Goal: Task Accomplishment & Management: Complete application form

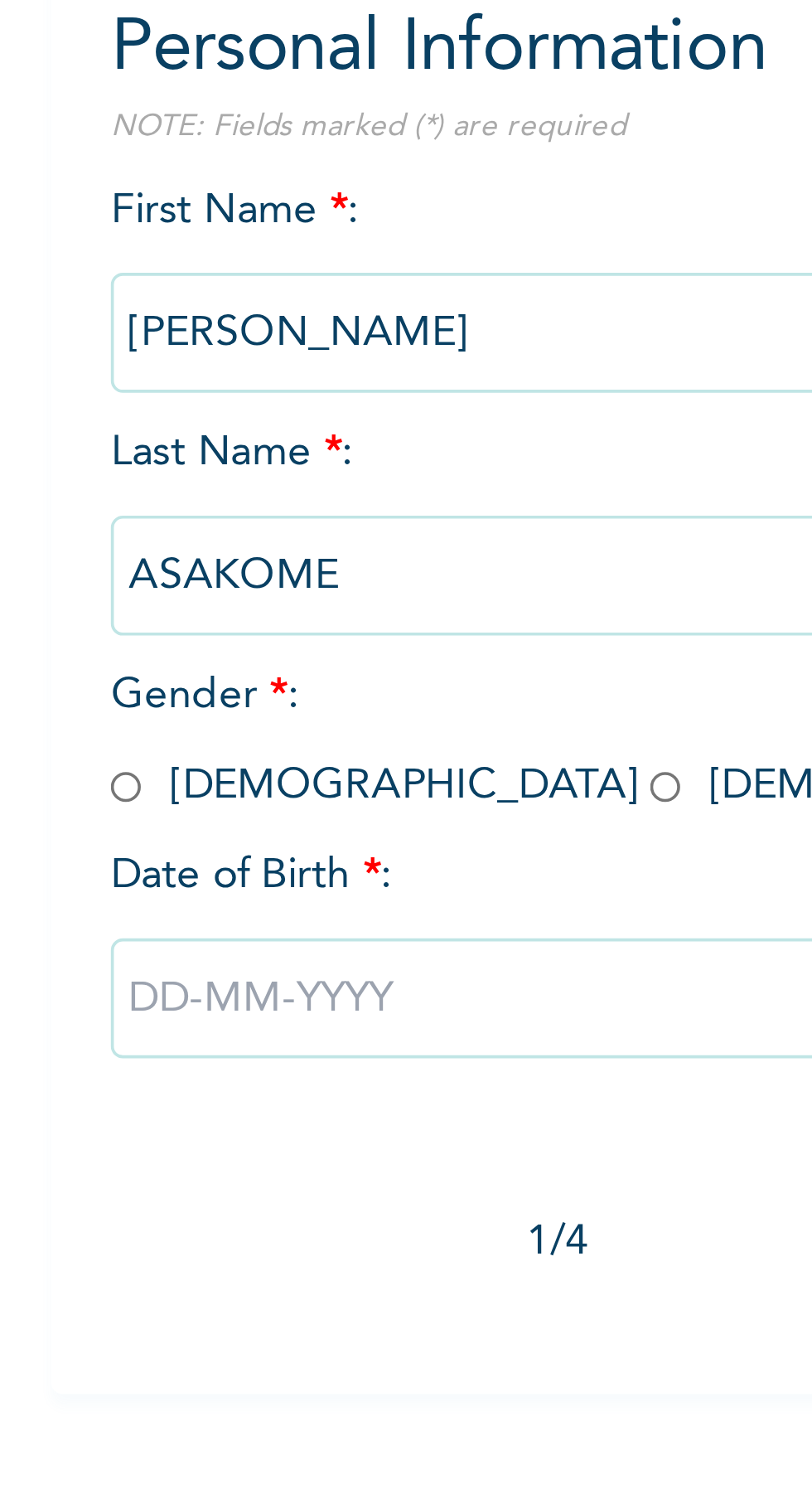
click at [174, 399] on input "radio" at bounding box center [172, 401] width 8 height 16
radio input "true"
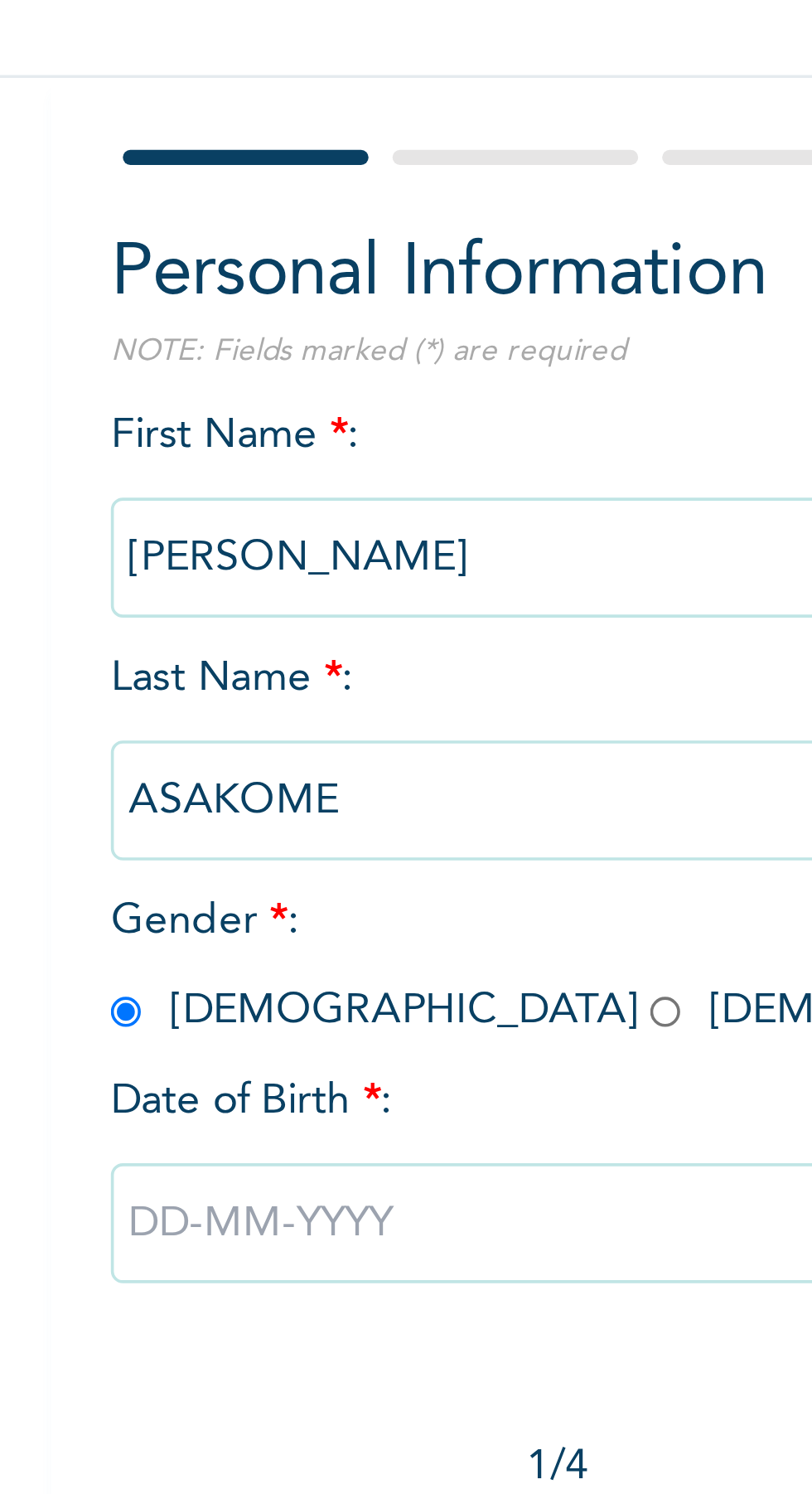
click at [282, 269] on input "[PERSON_NAME]" at bounding box center [318, 277] width 299 height 33
click at [284, 273] on input "[PERSON_NAME]" at bounding box center [318, 277] width 299 height 33
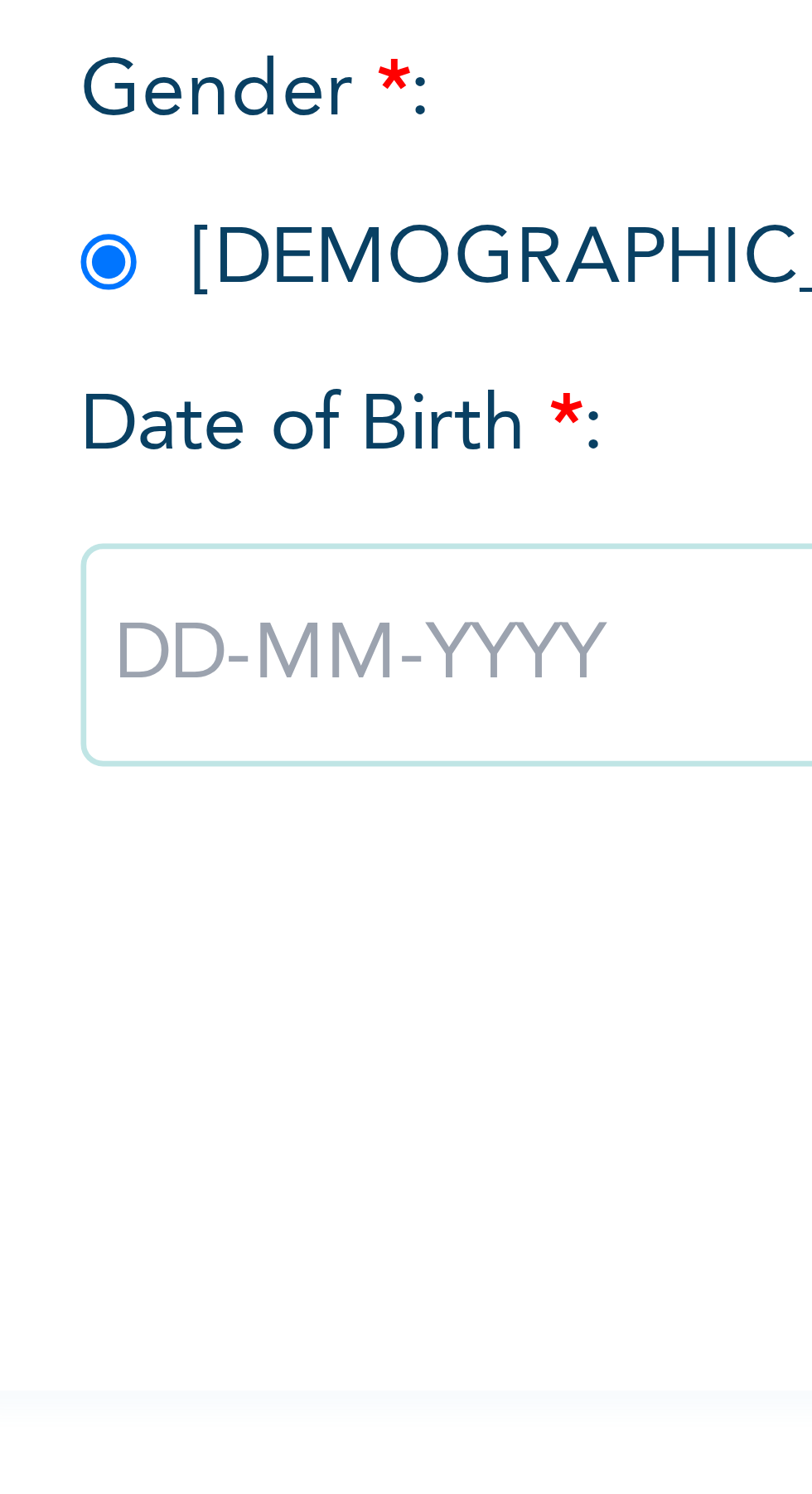
click at [231, 460] on input "text" at bounding box center [318, 461] width 299 height 33
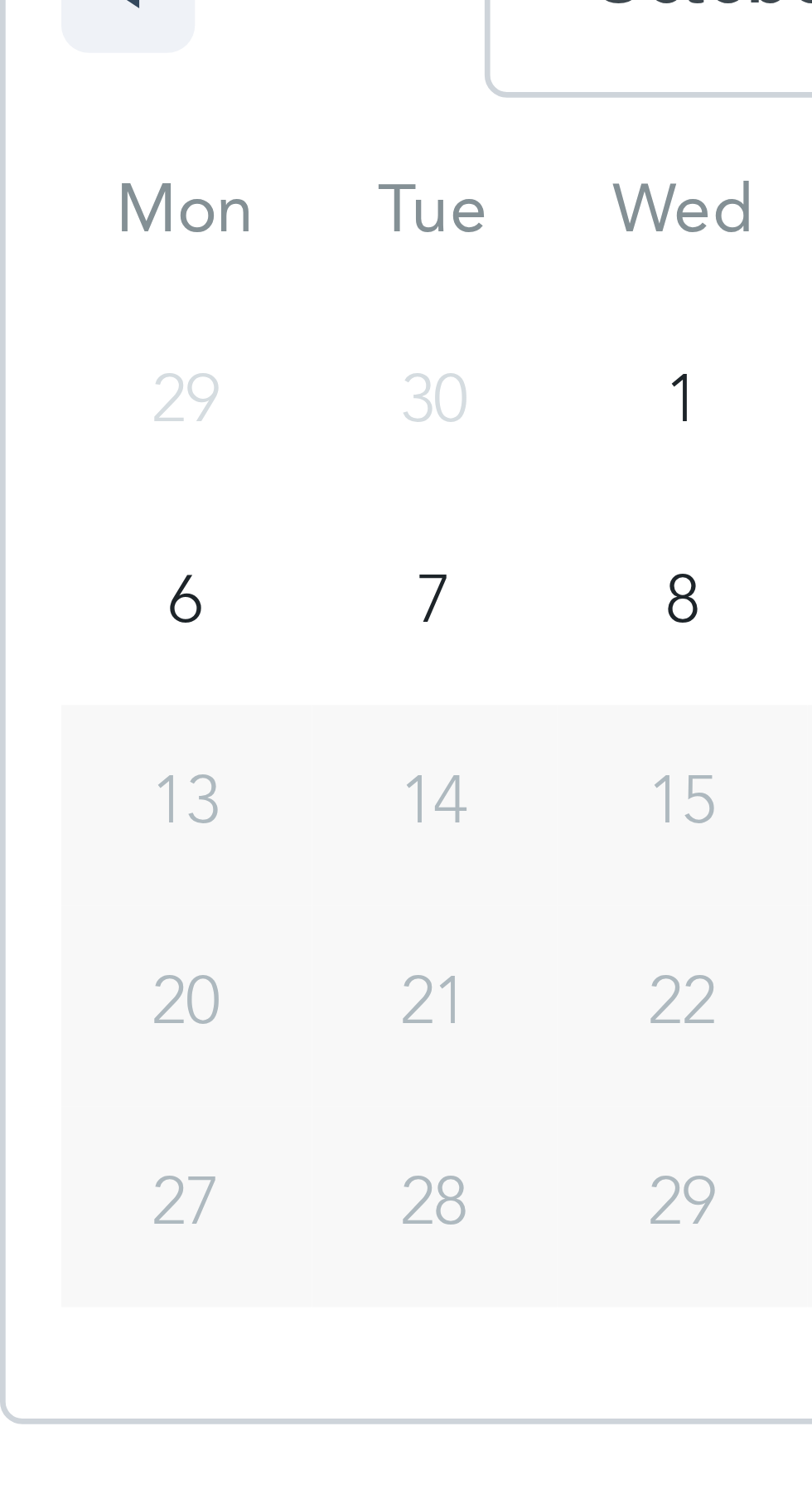
click at [195, 676] on span "20" at bounding box center [196, 677] width 10 height 30
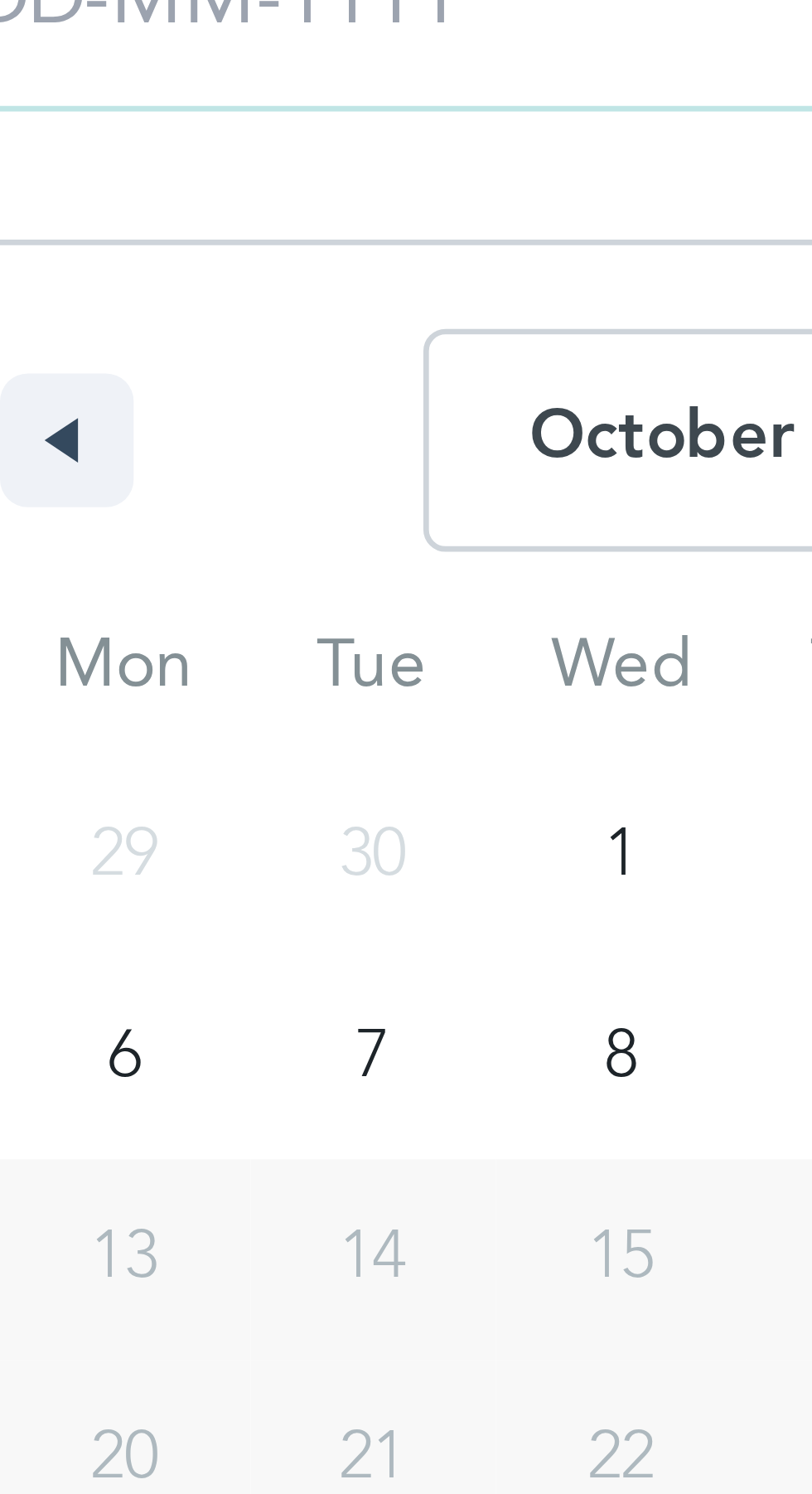
click at [186, 520] on button "button" at bounding box center [188, 526] width 20 height 20
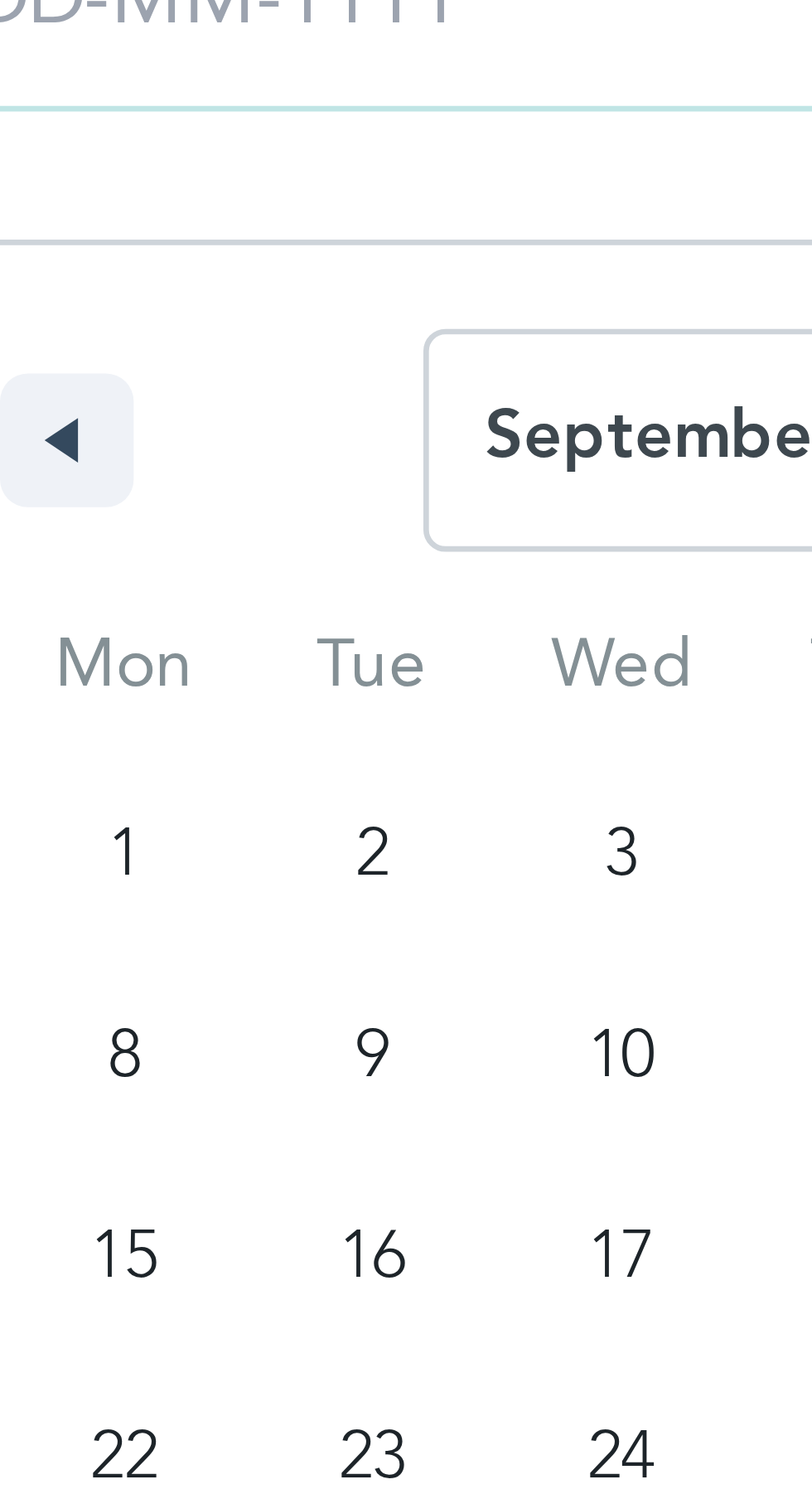
click at [188, 524] on icon "button" at bounding box center [185, 526] width 8 height 6
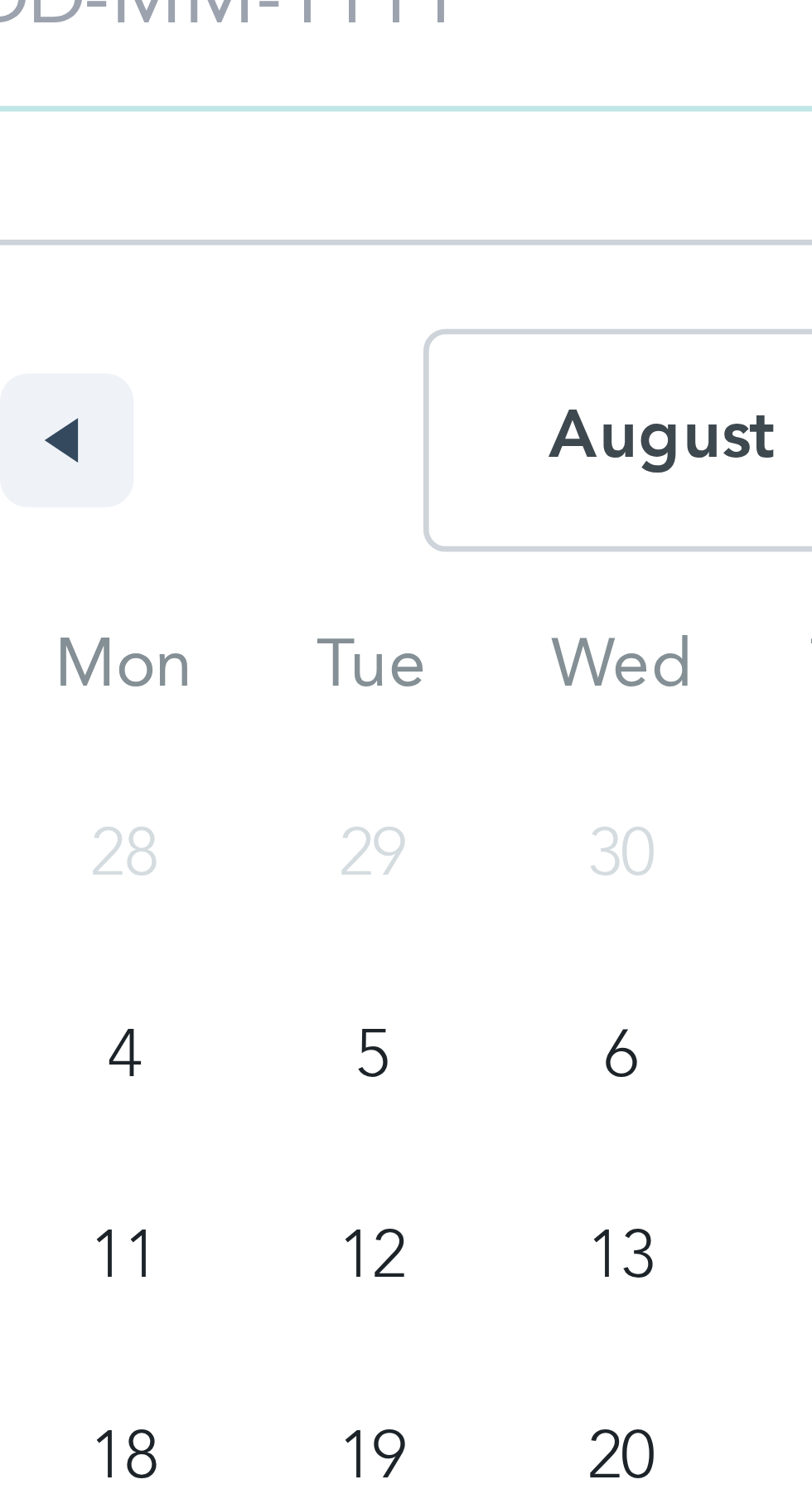
click at [192, 524] on button "button" at bounding box center [188, 526] width 20 height 20
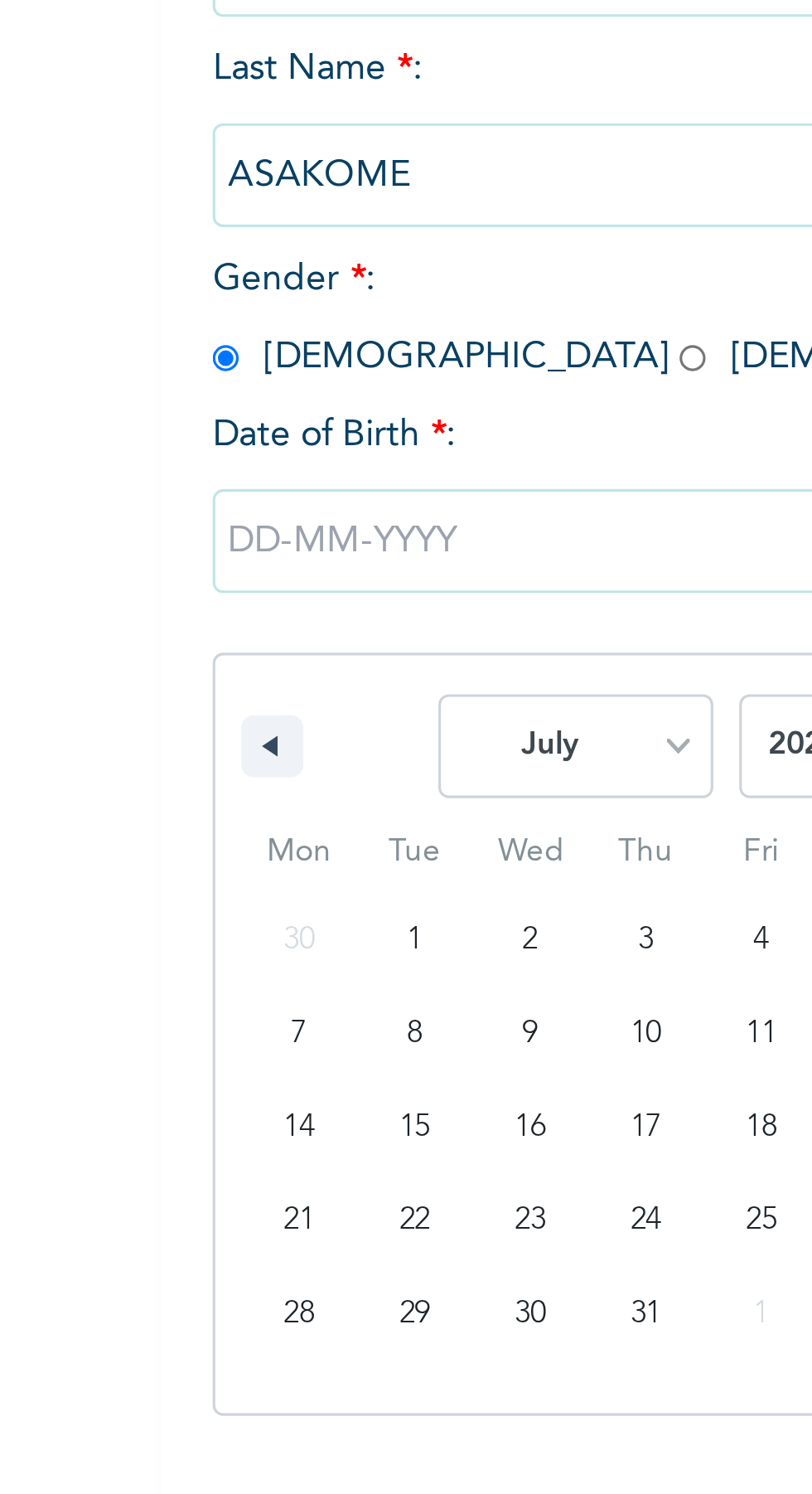
click at [188, 516] on button "button" at bounding box center [188, 526] width 20 height 20
select select "5"
type input "[DATE]"
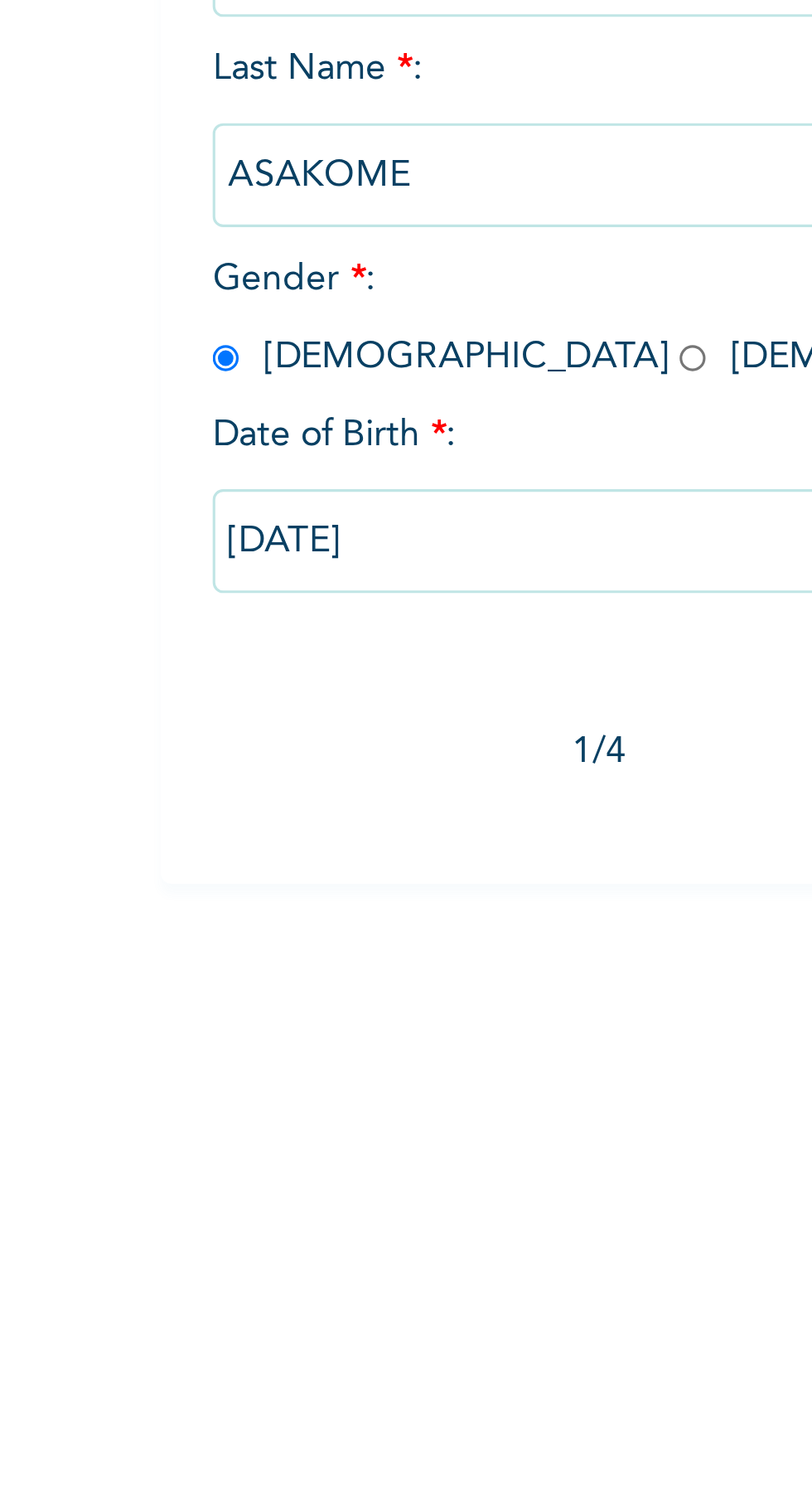
click at [242, 451] on input "[DATE]" at bounding box center [318, 461] width 299 height 33
select select "5"
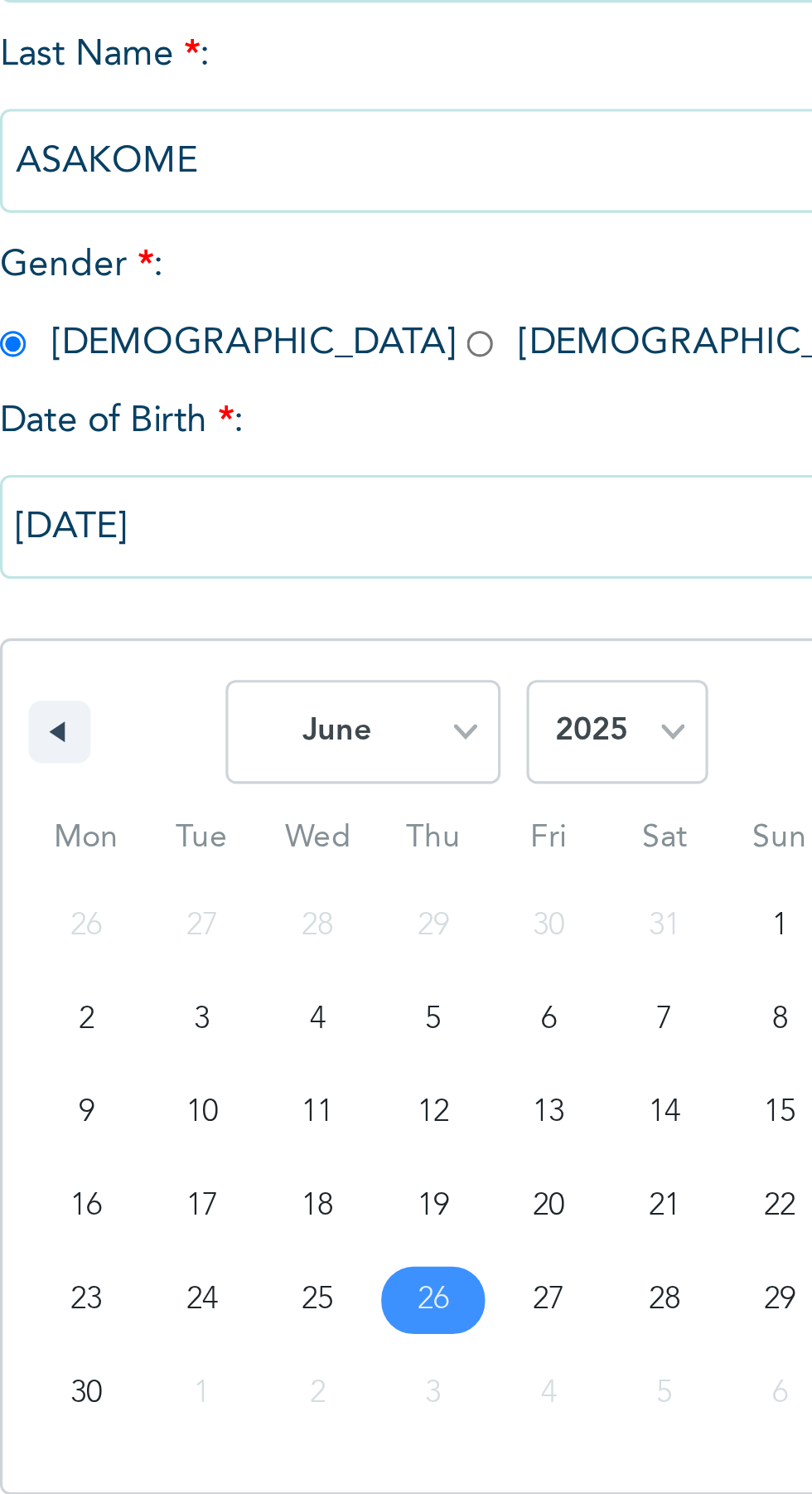
click at [391, 524] on select "2025 2024 2023 2022 2021 2020 2019 2018 2017 2016 2015 2014 2013 2012 2011 2010…" at bounding box center [366, 526] width 58 height 33
select select "1976"
click at [337, 510] on select "2025 2024 2023 2022 2021 2020 2019 2018 2017 2016 2015 2014 2013 2012 2011 2010…" at bounding box center [366, 526] width 58 height 33
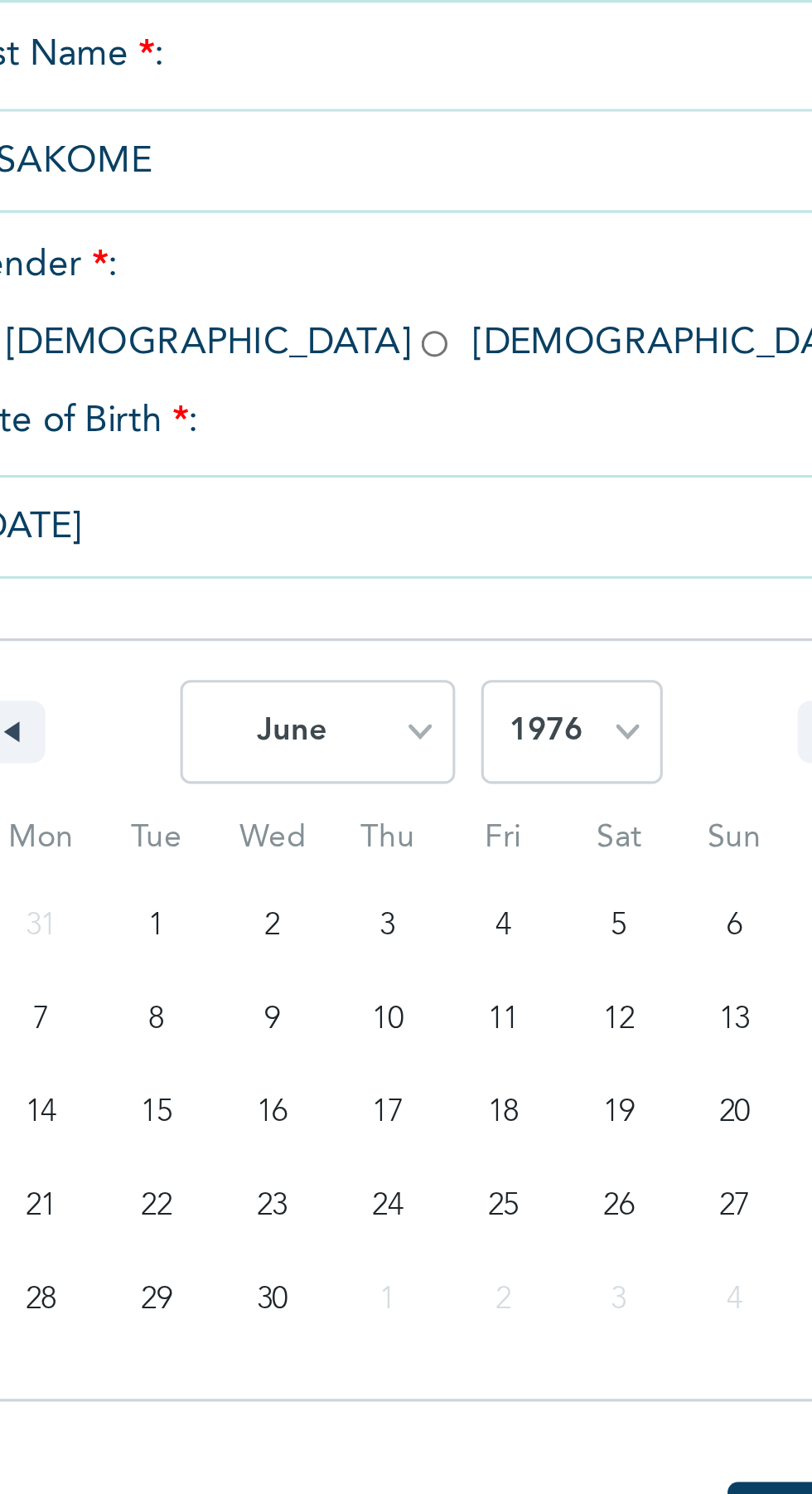
click at [324, 524] on select "January February March April May June July August September October November De…" at bounding box center [285, 526] width 88 height 33
click at [242, 510] on select "January February March April May June July August September October November De…" at bounding box center [285, 526] width 88 height 33
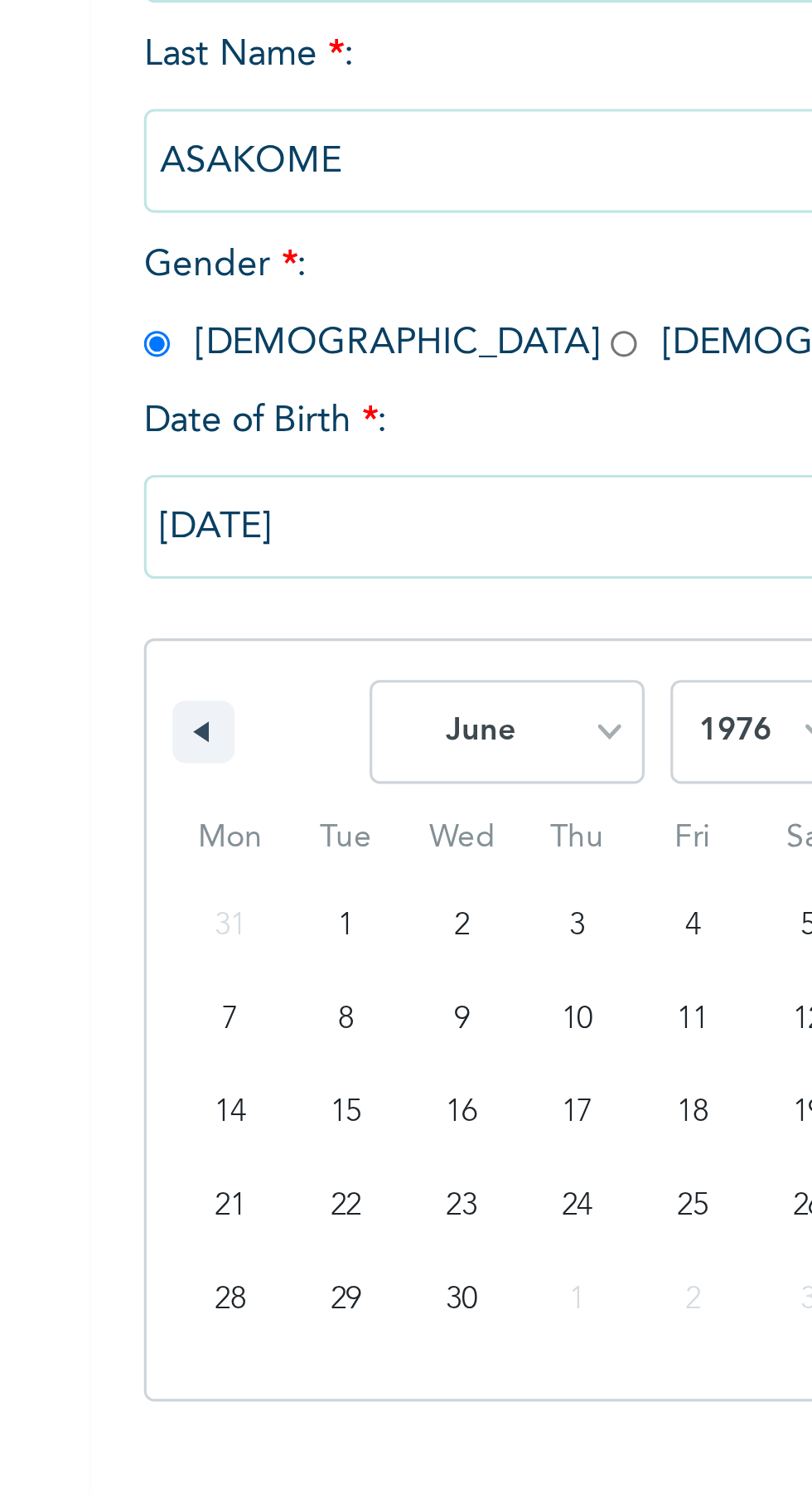
click at [191, 451] on input "[DATE]" at bounding box center [318, 461] width 299 height 33
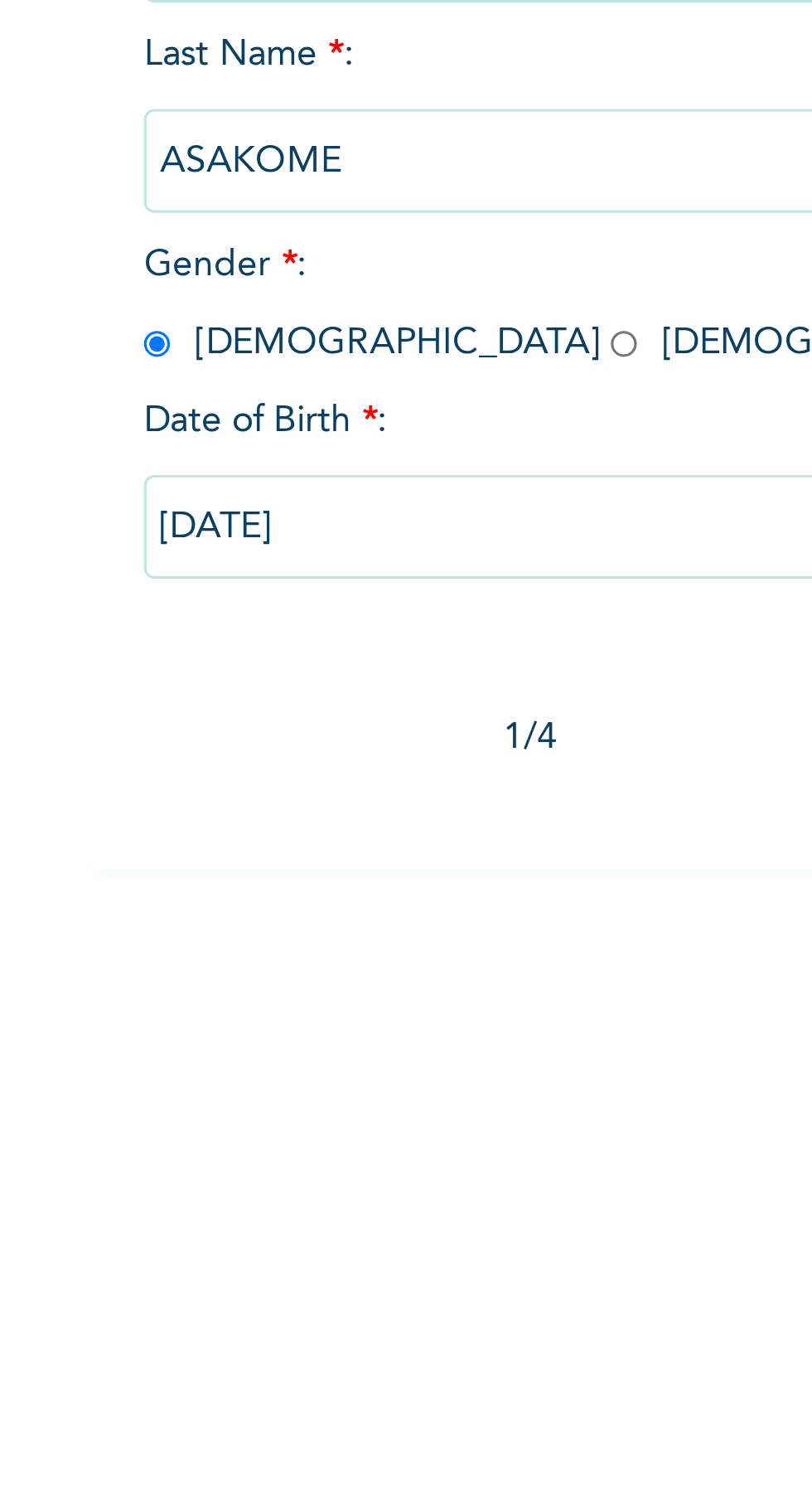
click at [269, 457] on input "[DATE]" at bounding box center [318, 461] width 299 height 33
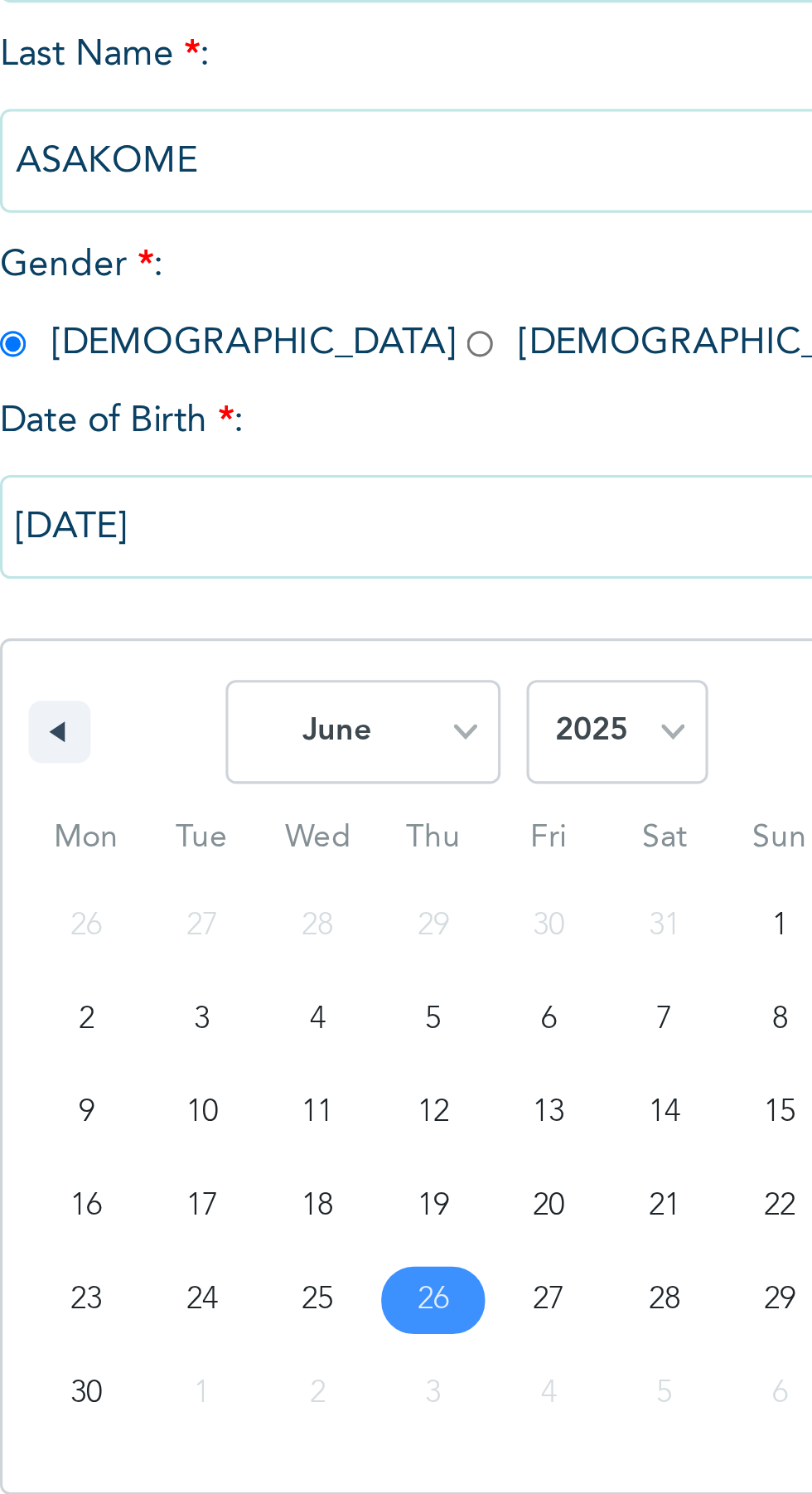
click at [196, 528] on button "button" at bounding box center [188, 526] width 20 height 20
select select "4"
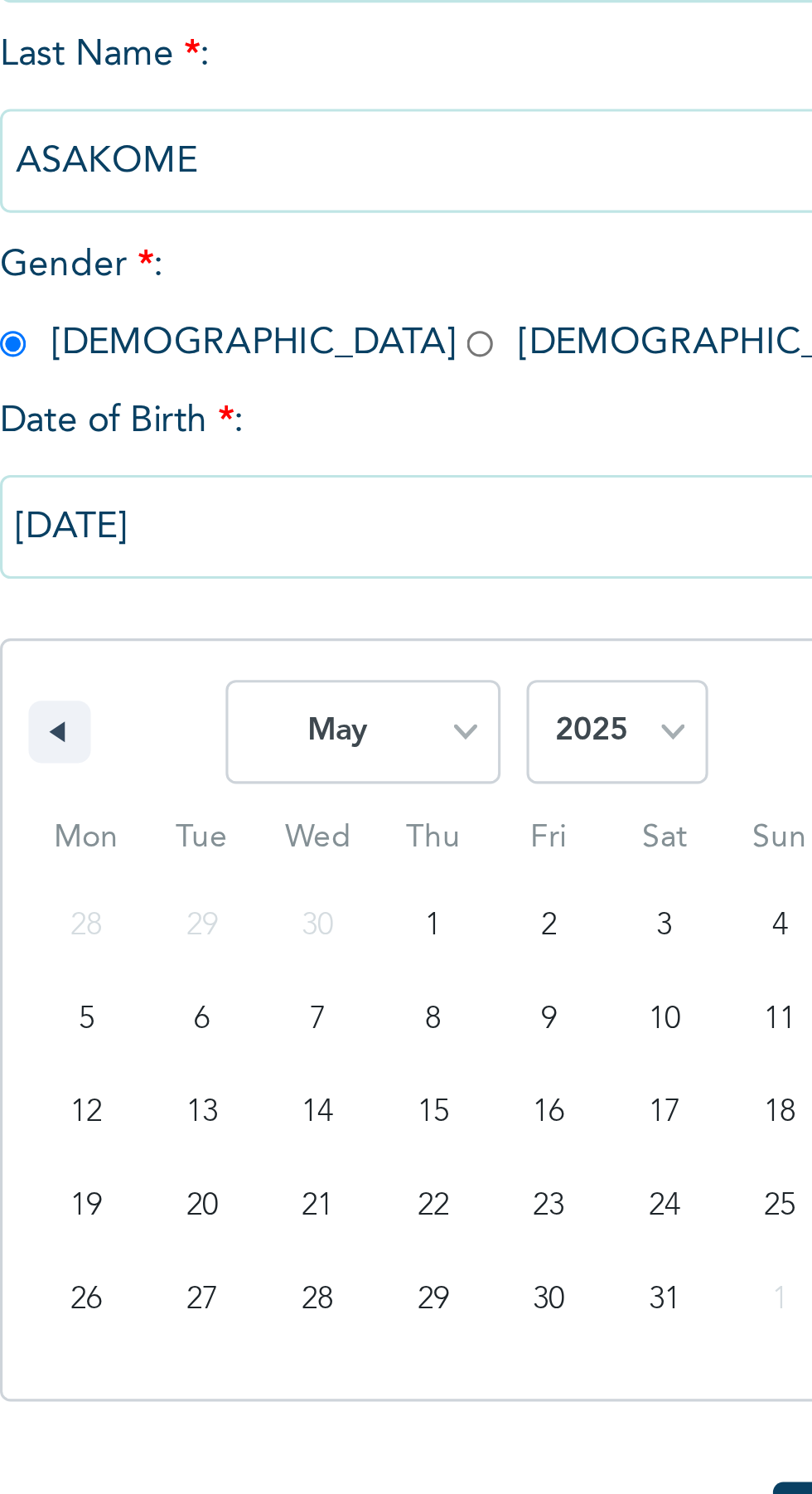
click at [339, 516] on select "2025 2024 2023 2022 2021 2020 2019 2018 2017 2016 2015 2014 2013 2012 2011 2010…" at bounding box center [366, 526] width 58 height 33
select select "1976"
click at [337, 510] on select "2025 2024 2023 2022 2021 2020 2019 2018 2017 2016 2015 2014 2013 2012 2011 2010…" at bounding box center [366, 526] width 58 height 33
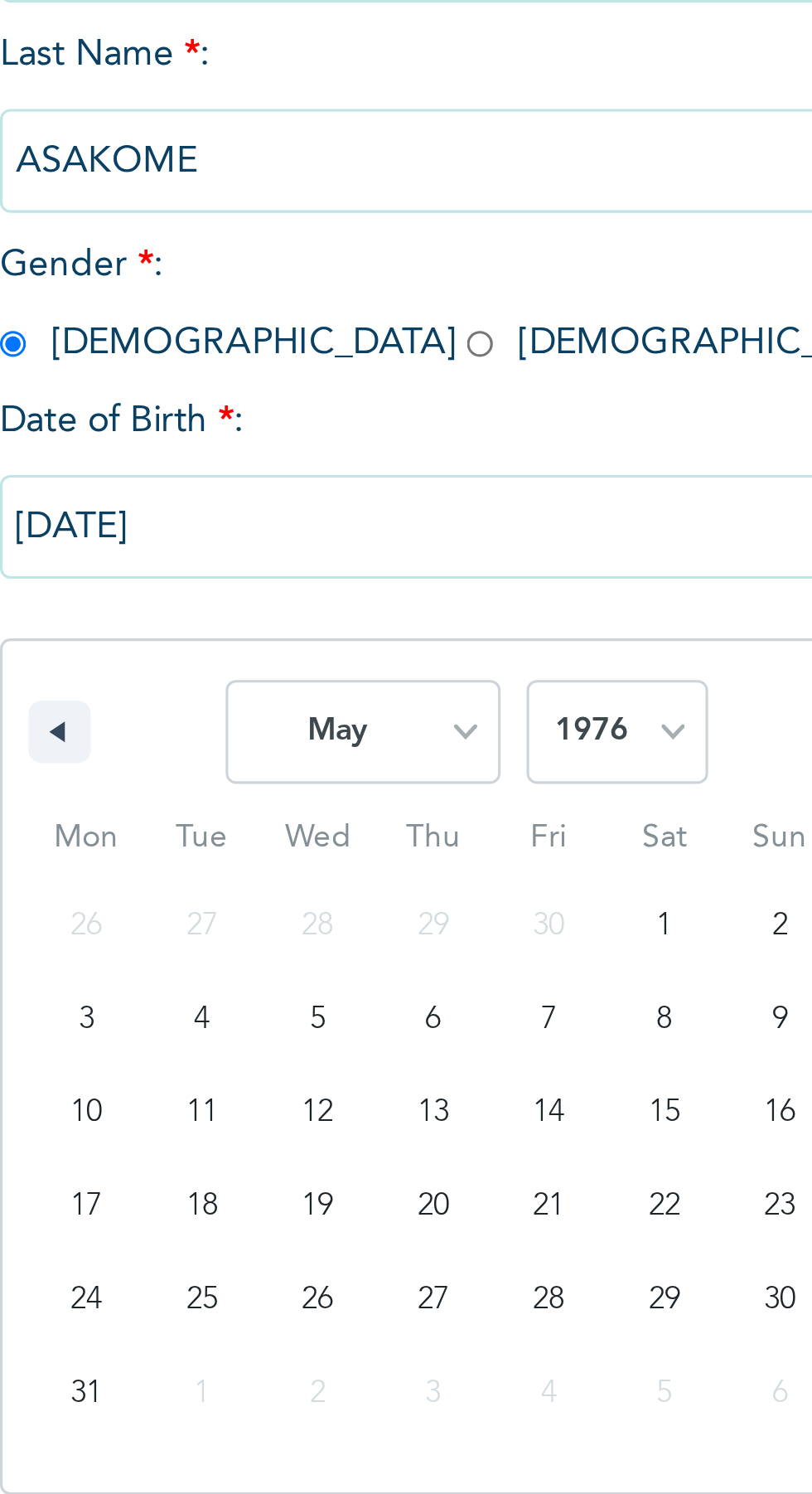
click at [327, 524] on select "January February March April May June July August September October November De…" at bounding box center [285, 526] width 88 height 33
select select "5"
click at [242, 510] on select "January February March April May June July August September October November De…" at bounding box center [285, 526] width 88 height 33
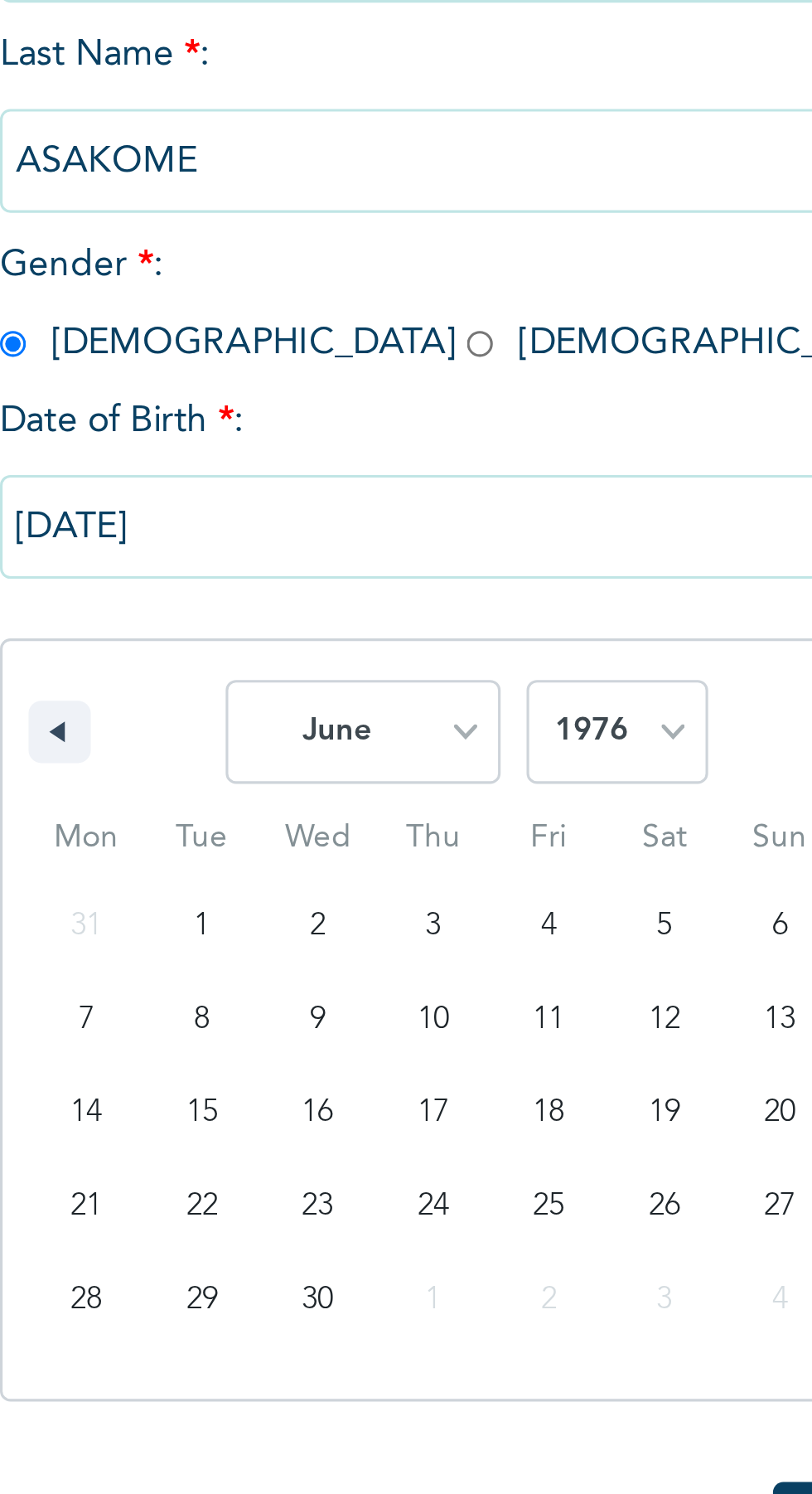
click at [316, 460] on input "[DATE]" at bounding box center [318, 461] width 299 height 33
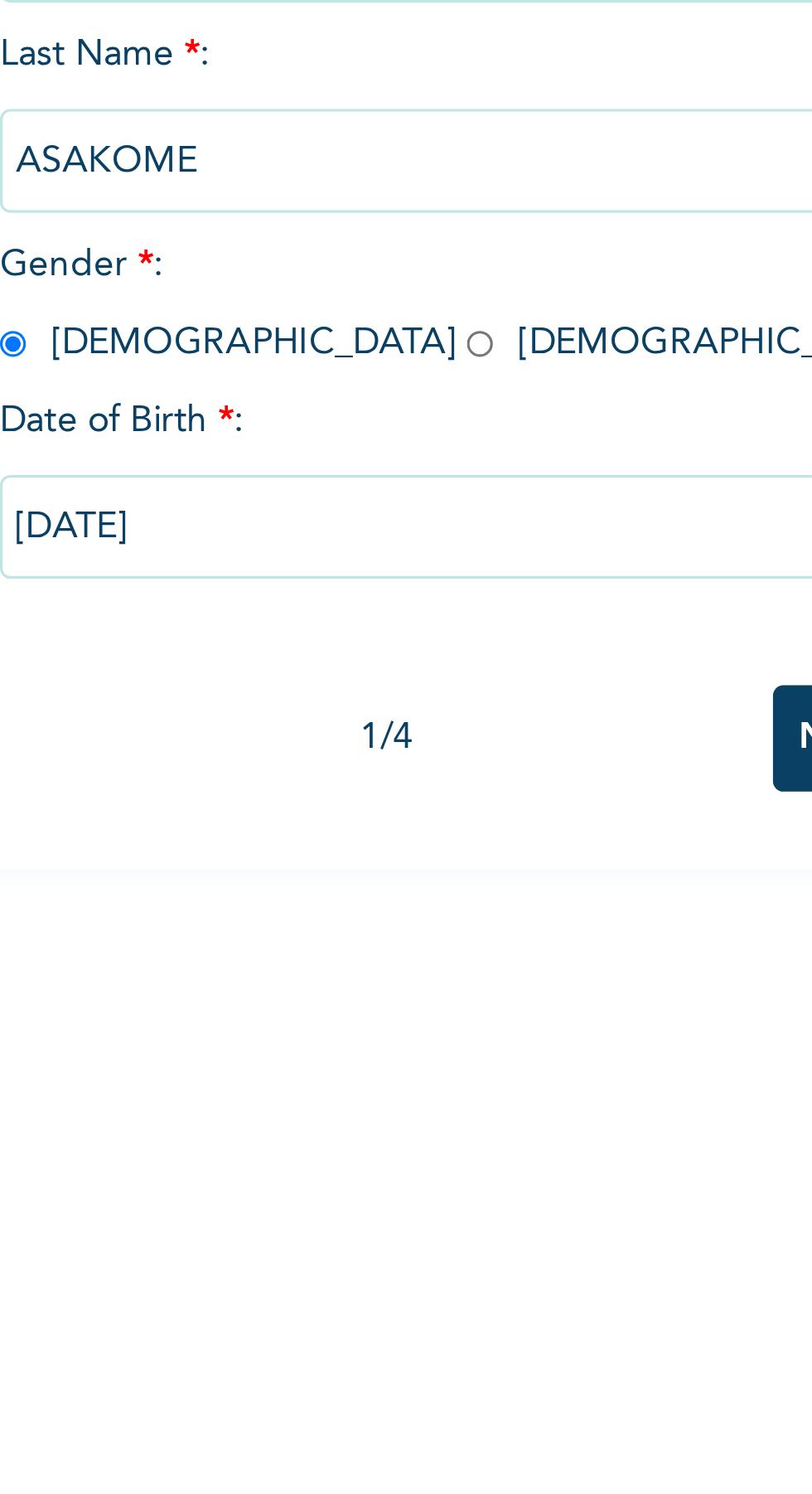
click at [322, 420] on div "Date of Birth * :" at bounding box center [318, 427] width 299 height 17
click at [291, 459] on input "[DATE]" at bounding box center [318, 461] width 299 height 33
select select "5"
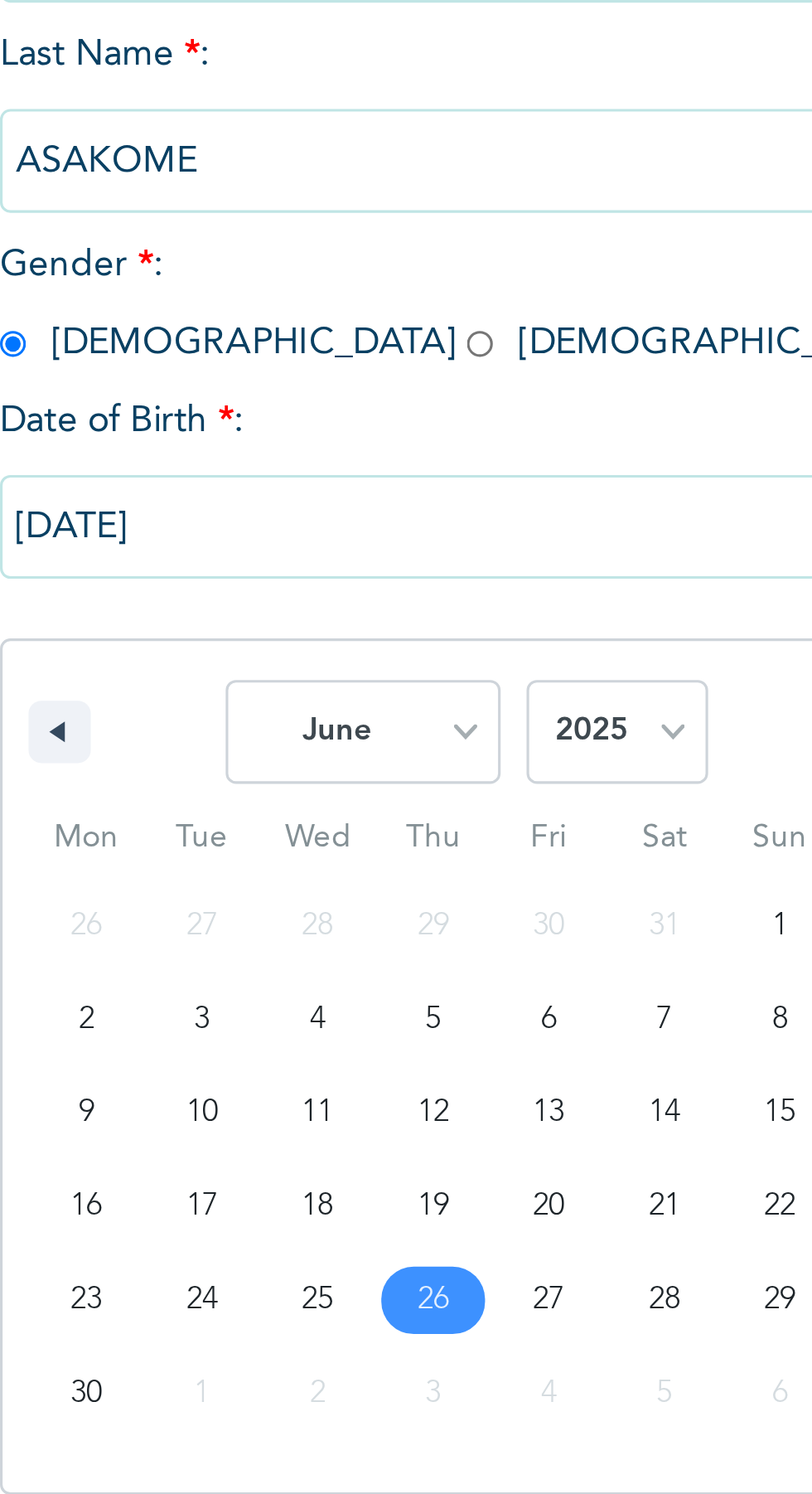
click at [387, 530] on select "2025 2024 2023 2022 2021 2020 2019 2018 2017 2016 2015 2014 2013 2012 2011 2010…" at bounding box center [366, 526] width 58 height 33
select select "1976"
click at [337, 510] on select "2025 2024 2023 2022 2021 2020 2019 2018 2017 2016 2015 2014 2013 2012 2011 2010…" at bounding box center [366, 526] width 58 height 33
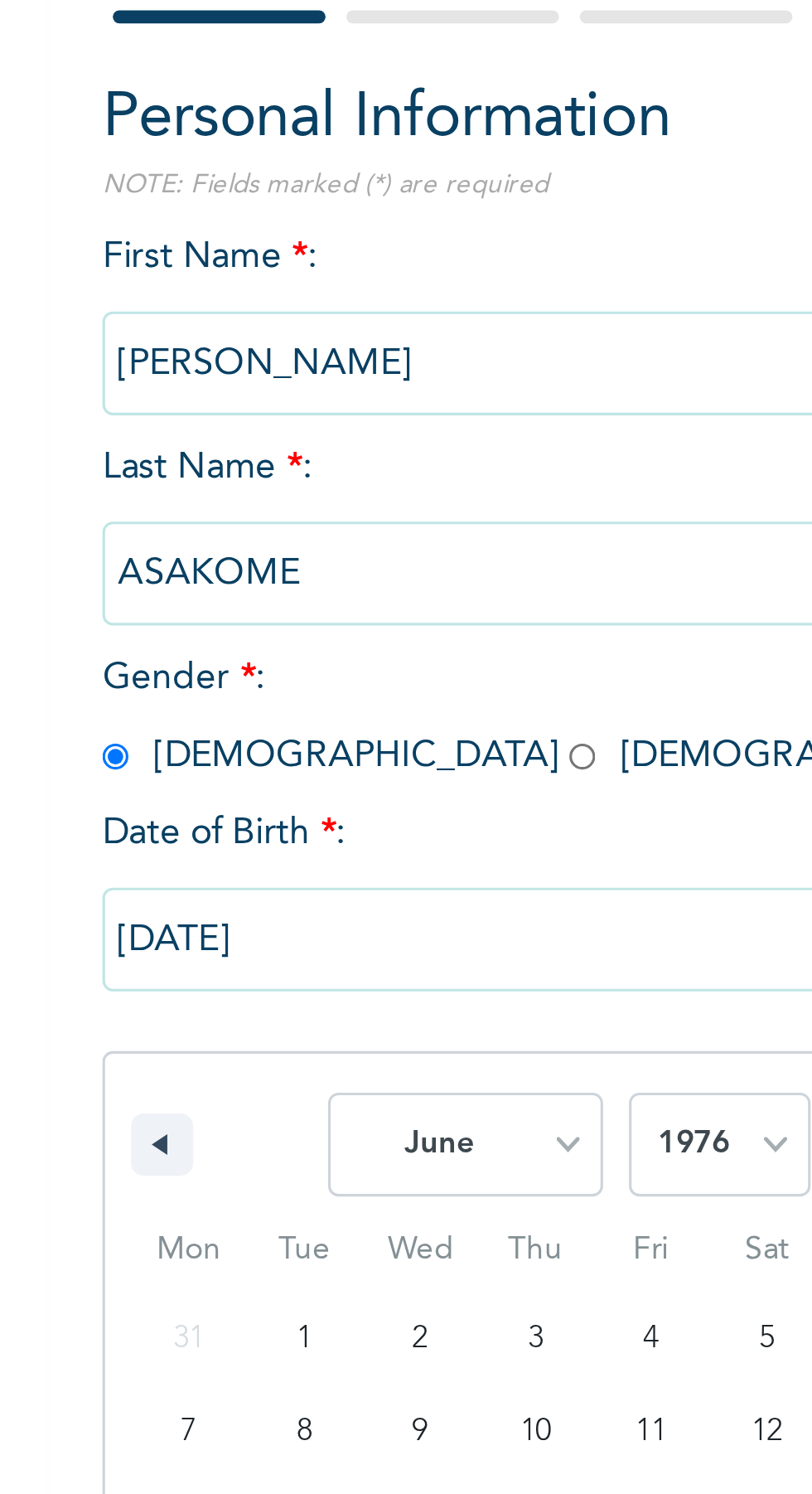
click at [293, 311] on div "First Name * : [PERSON_NAME] Last Name * : ASAKOME Gender * : [DEMOGRAPHIC_DATA…" at bounding box center [318, 496] width 299 height 523
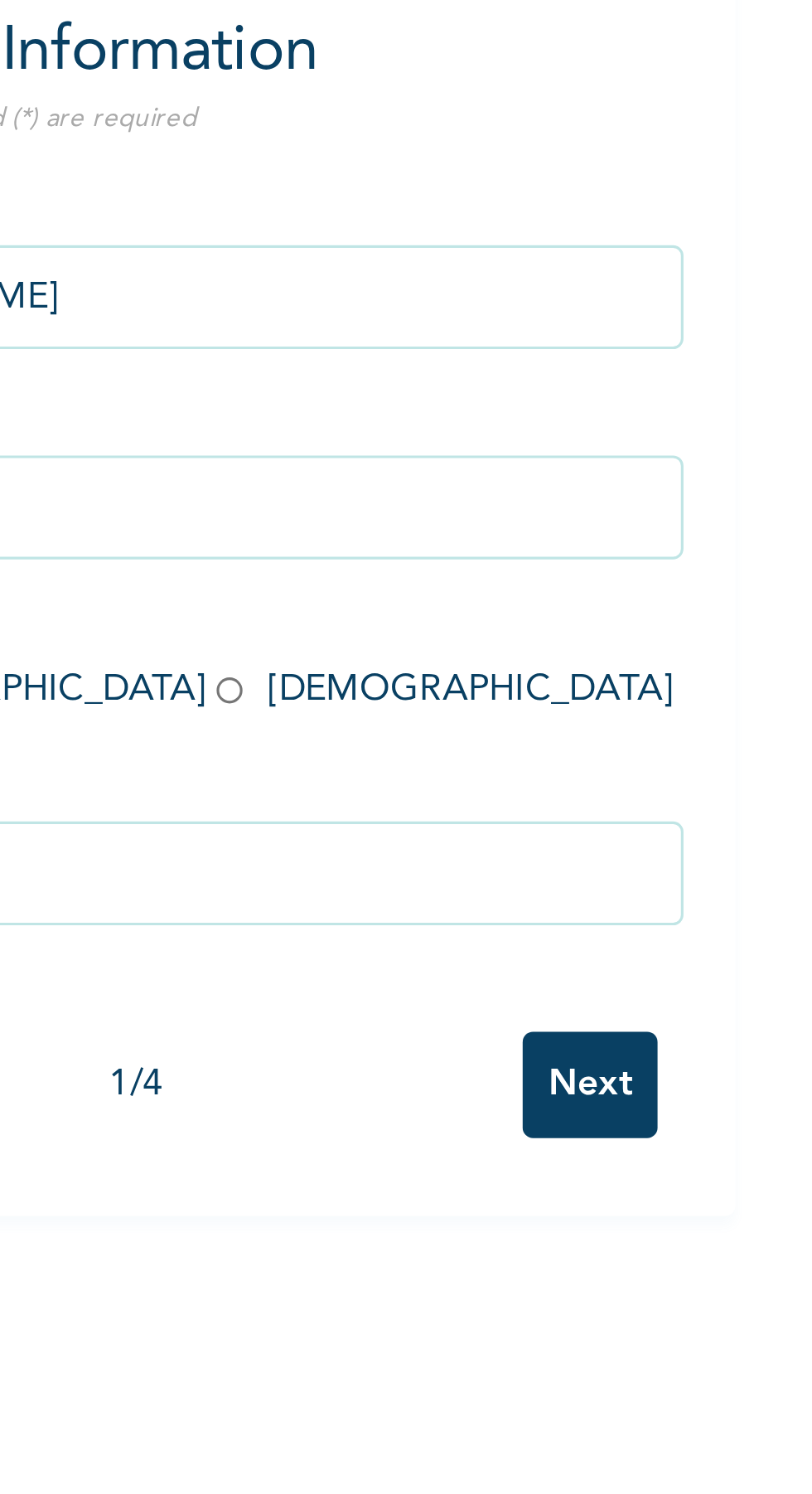
click at [455, 526] on input "Next" at bounding box center [437, 528] width 43 height 34
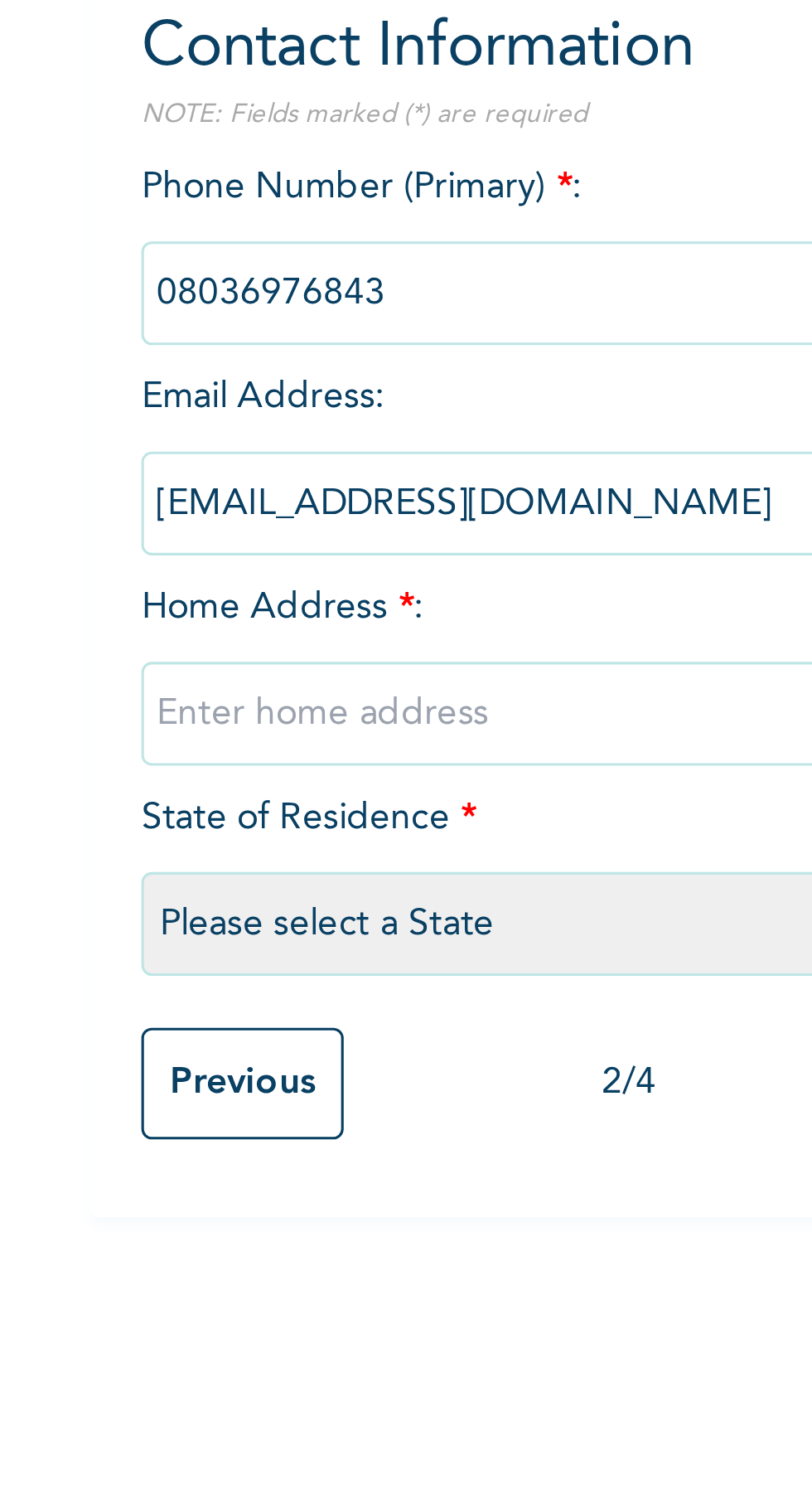
click at [274, 408] on input "text" at bounding box center [318, 411] width 299 height 33
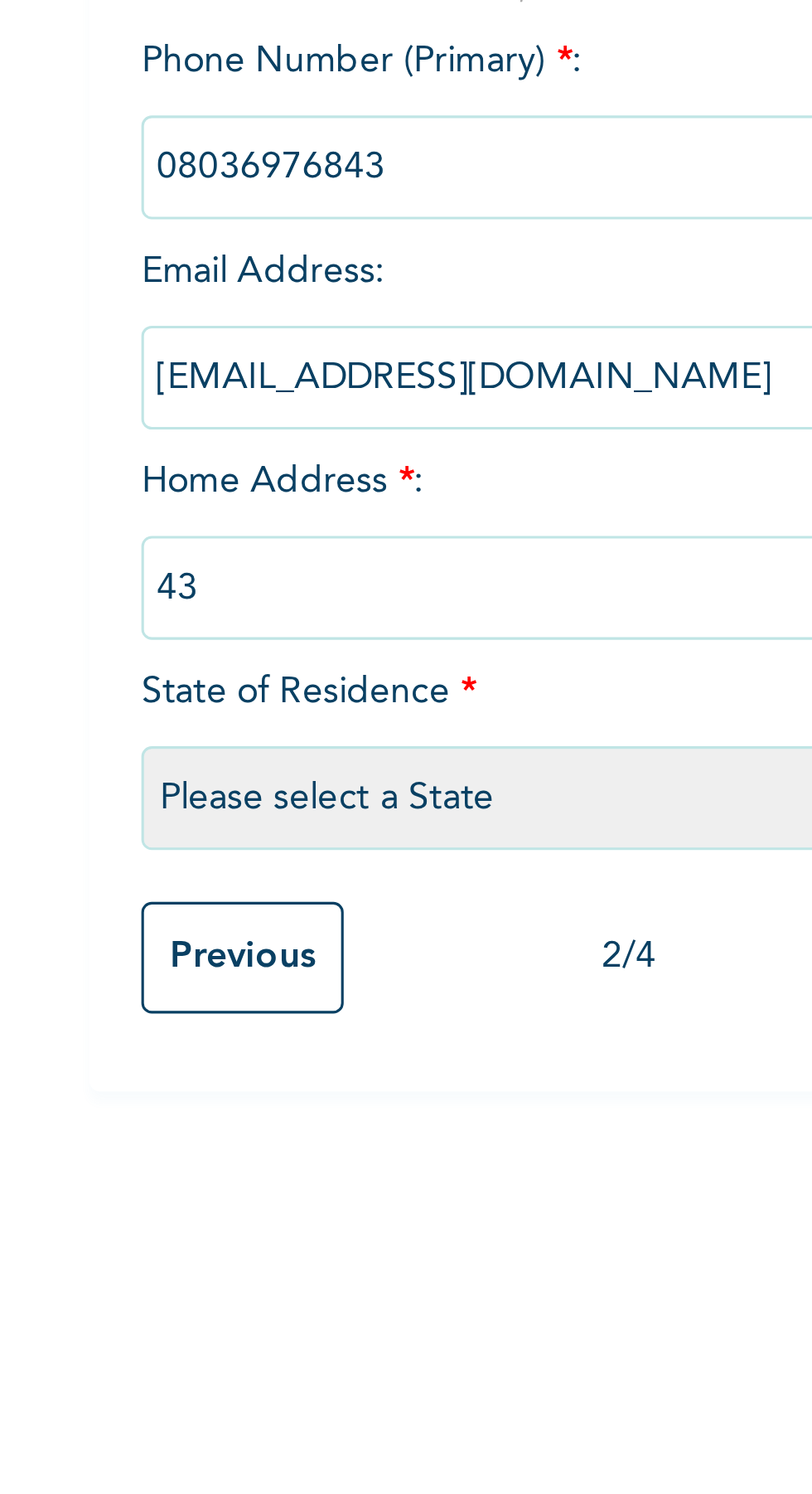
type input "43"
